Goal: Download file/media

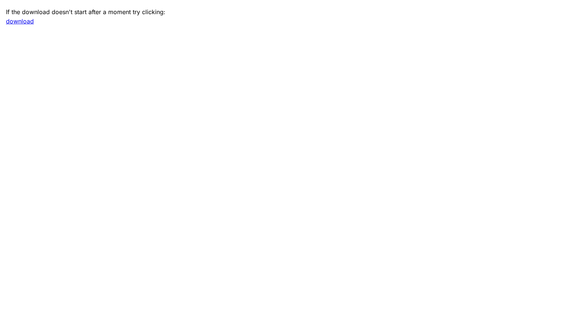
click at [25, 23] on link "download" at bounding box center [20, 20] width 28 height 7
